Goal: Task Accomplishment & Management: Use online tool/utility

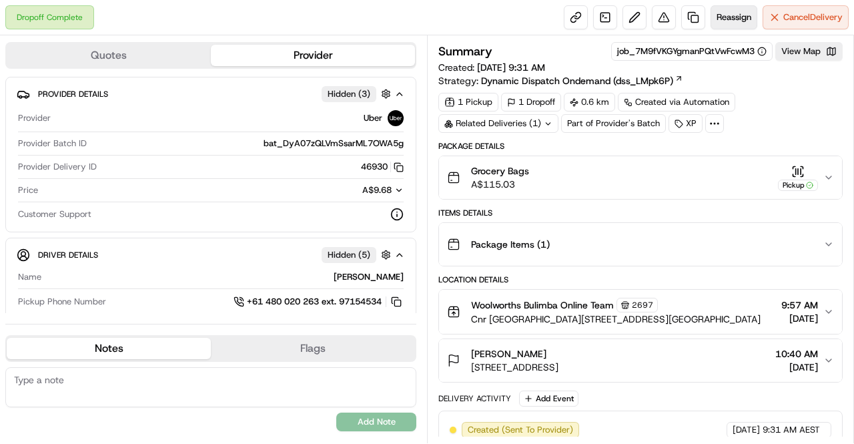
click at [741, 17] on span "Reassign" at bounding box center [734, 17] width 35 height 12
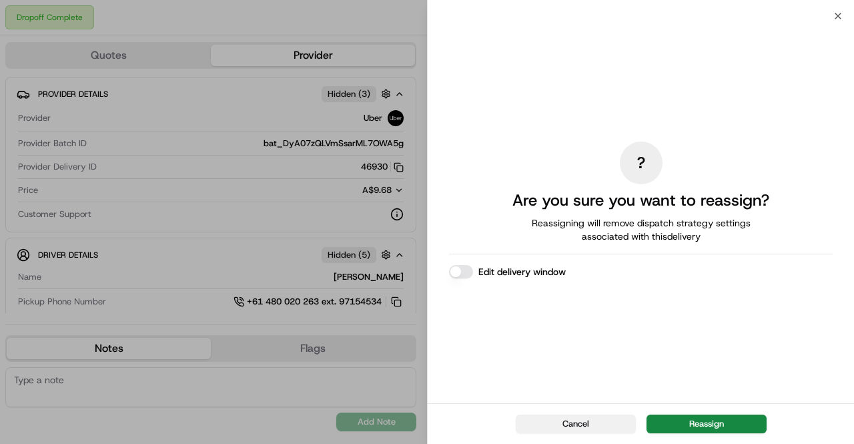
click at [607, 428] on button "Cancel" at bounding box center [576, 423] width 120 height 19
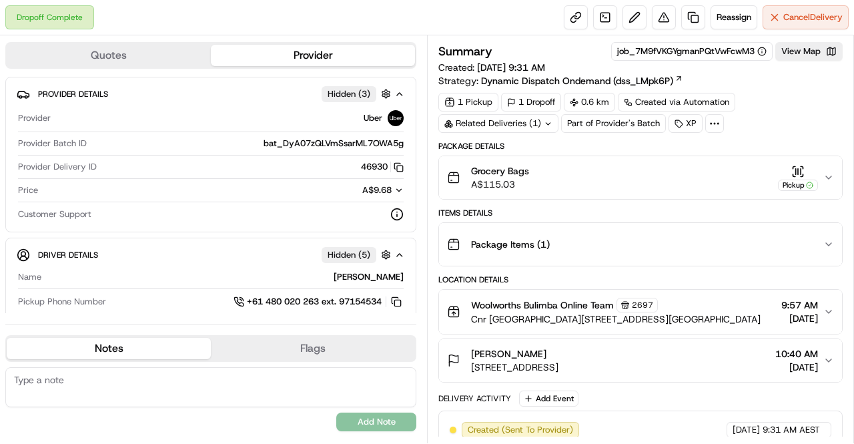
click at [775, 137] on div "Summary job_7M9fVKGYgmanPQtVwFcwM3 View Map Created: [DATE] 9:31 AM Strategy: D…" at bounding box center [640, 437] width 404 height 791
click at [741, 13] on span "Reassign" at bounding box center [734, 17] width 35 height 12
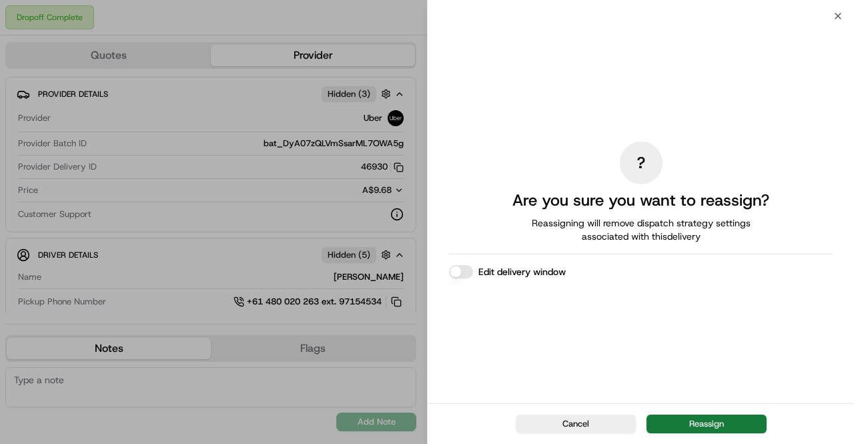
click at [700, 426] on button "Reassign" at bounding box center [707, 423] width 120 height 19
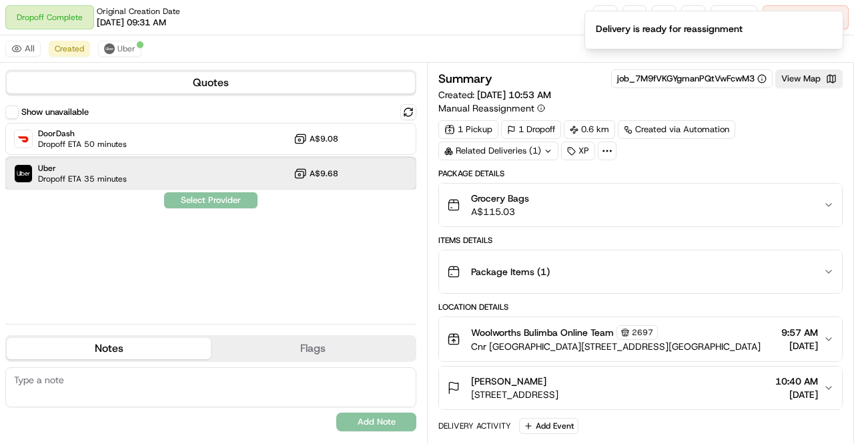
click at [230, 183] on div "Uber Dropoff ETA 35 minutes A$9.68" at bounding box center [210, 173] width 411 height 32
click at [234, 197] on button "Assign Provider" at bounding box center [210, 200] width 95 height 16
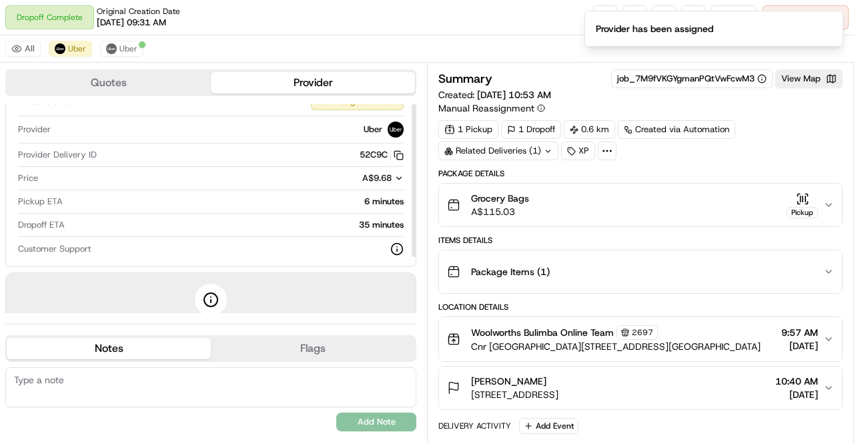
scroll to position [77, 0]
